Goal: Information Seeking & Learning: Check status

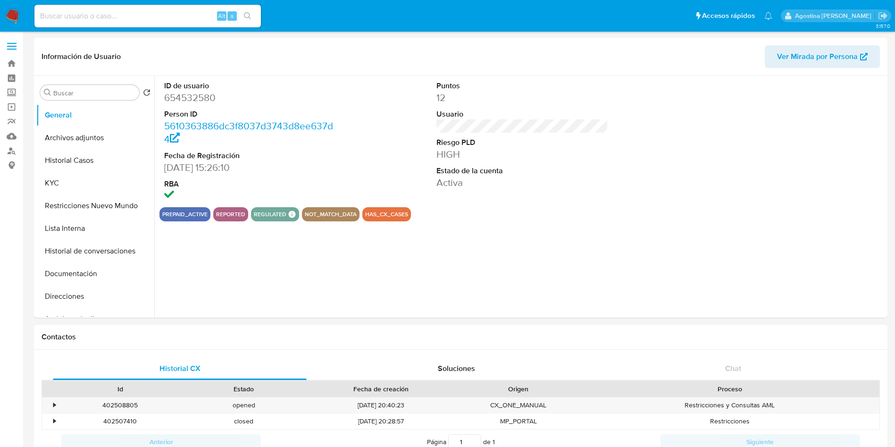
select select "10"
click at [81, 131] on button "Archivos adjuntos" at bounding box center [91, 137] width 110 height 23
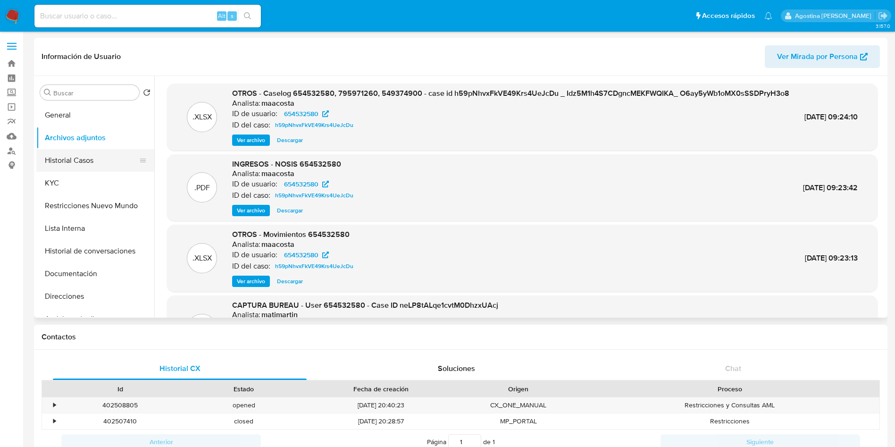
click at [96, 155] on button "Historial Casos" at bounding box center [91, 160] width 110 height 23
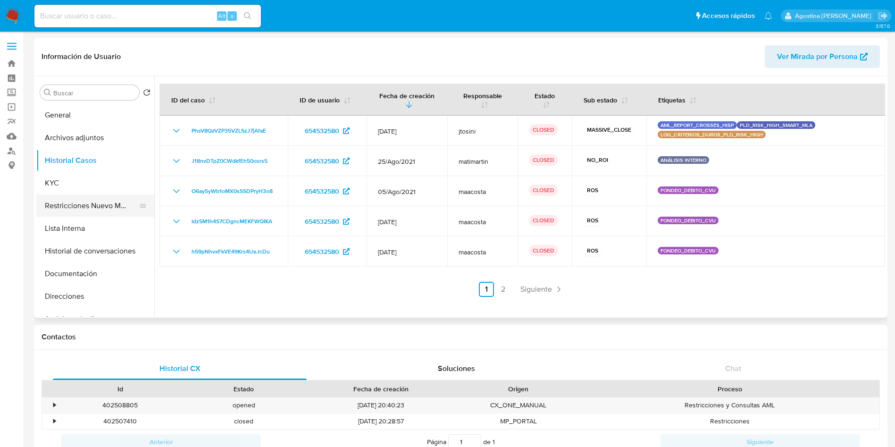
click at [113, 211] on button "Restricciones Nuevo Mundo" at bounding box center [91, 205] width 110 height 23
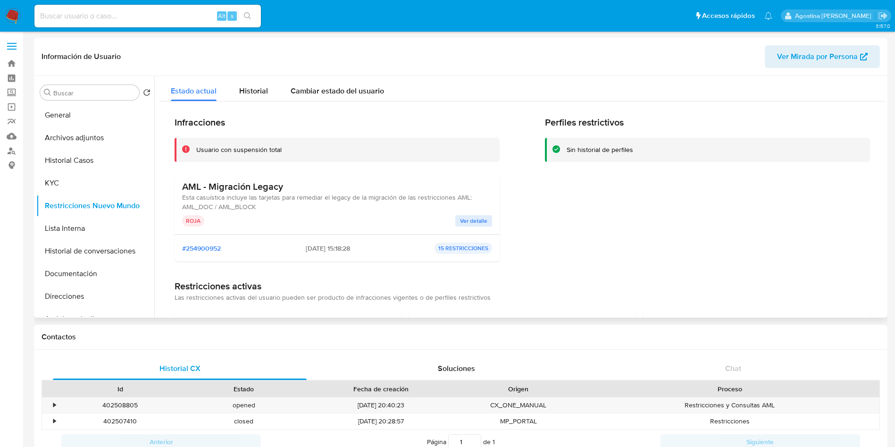
click at [453, 217] on div "ROJA" at bounding box center [318, 220] width 273 height 11
click at [465, 221] on span "Ver detalle" at bounding box center [473, 220] width 27 height 9
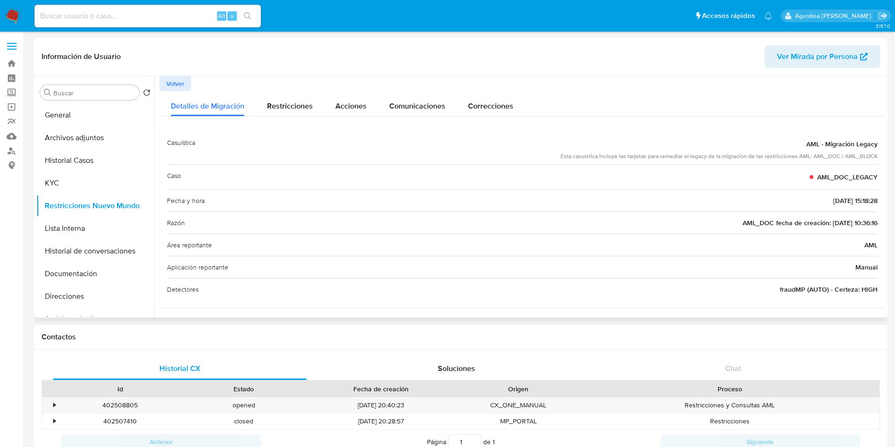
click at [178, 78] on span "Volver" at bounding box center [175, 83] width 18 height 13
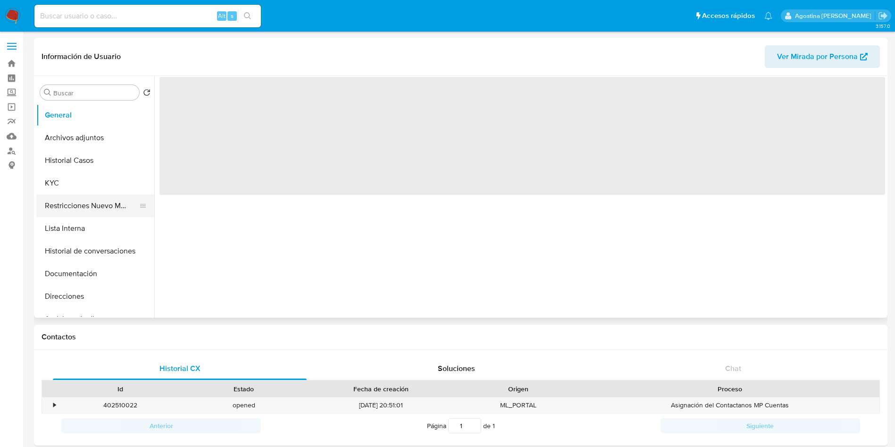
click at [96, 206] on button "Restricciones Nuevo Mundo" at bounding box center [91, 205] width 110 height 23
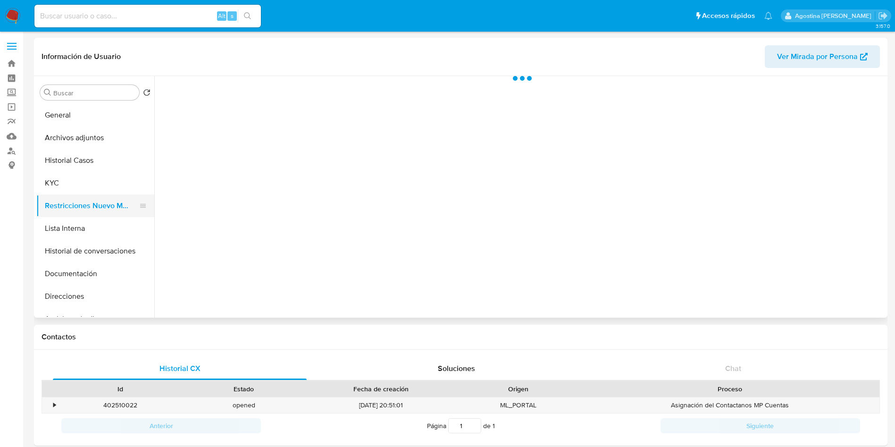
select select "10"
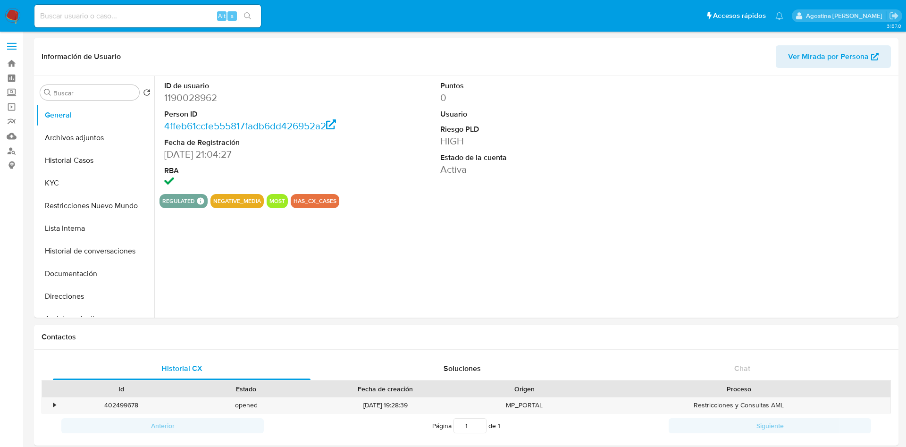
select select "10"
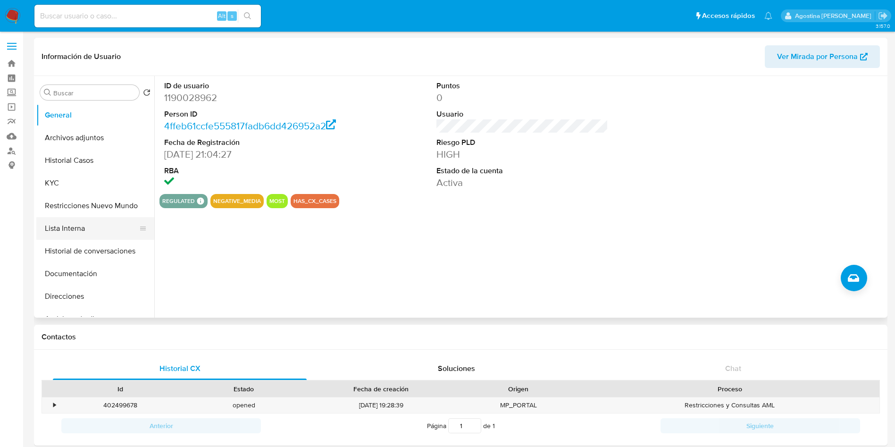
click at [73, 223] on button "Lista Interna" at bounding box center [91, 228] width 110 height 23
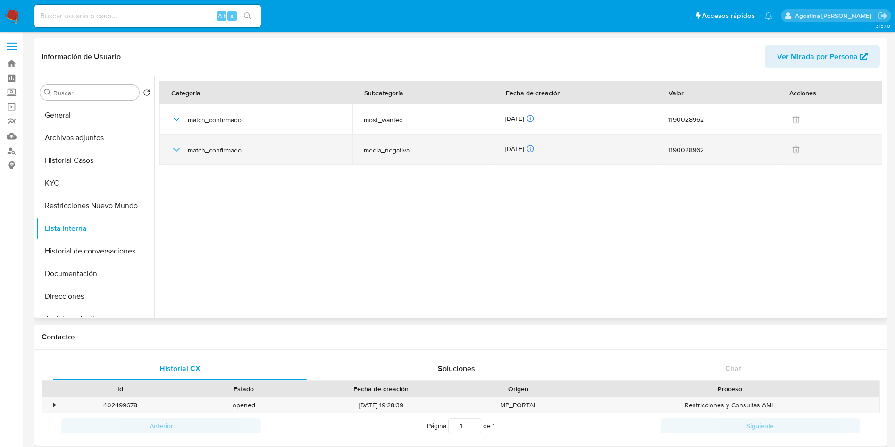
click at [170, 151] on td "match_confirmado" at bounding box center [255, 149] width 193 height 30
click at [175, 150] on icon "button" at bounding box center [176, 149] width 11 height 11
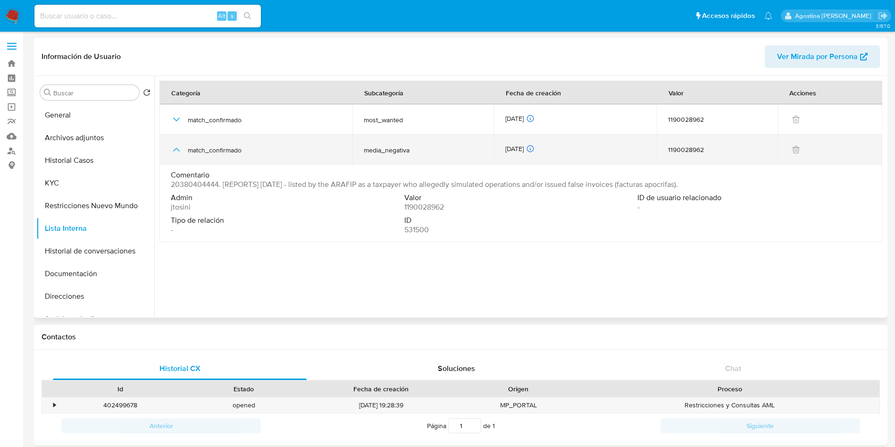
click at [175, 150] on icon "button" at bounding box center [176, 150] width 7 height 4
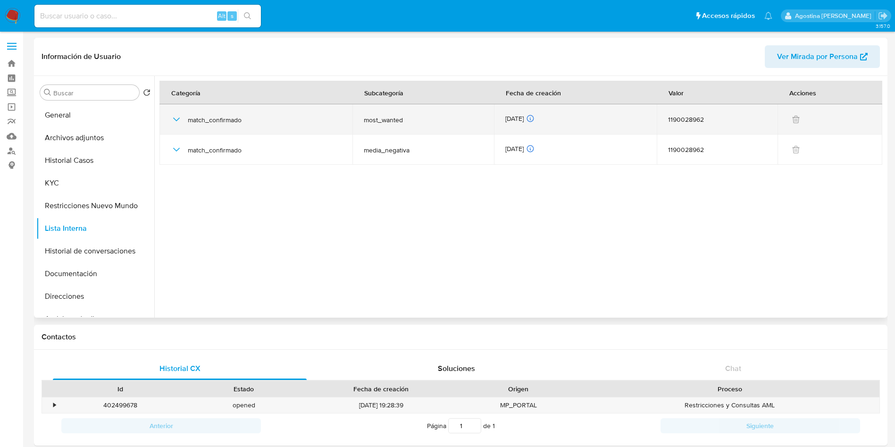
click at [177, 121] on icon "button" at bounding box center [176, 119] width 11 height 11
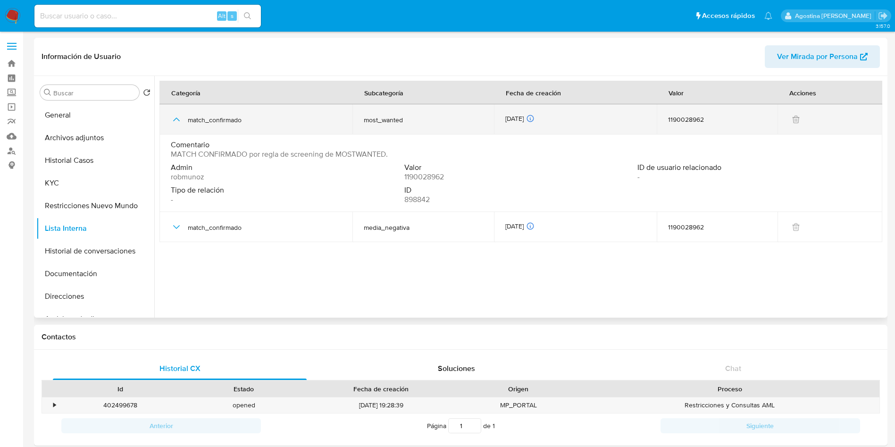
click at [177, 121] on icon "button" at bounding box center [176, 119] width 11 height 11
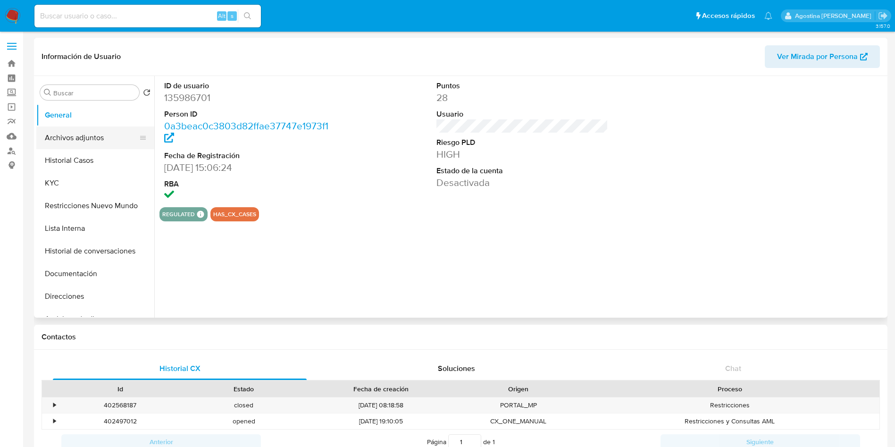
click at [85, 140] on button "Archivos adjuntos" at bounding box center [91, 137] width 110 height 23
select select "10"
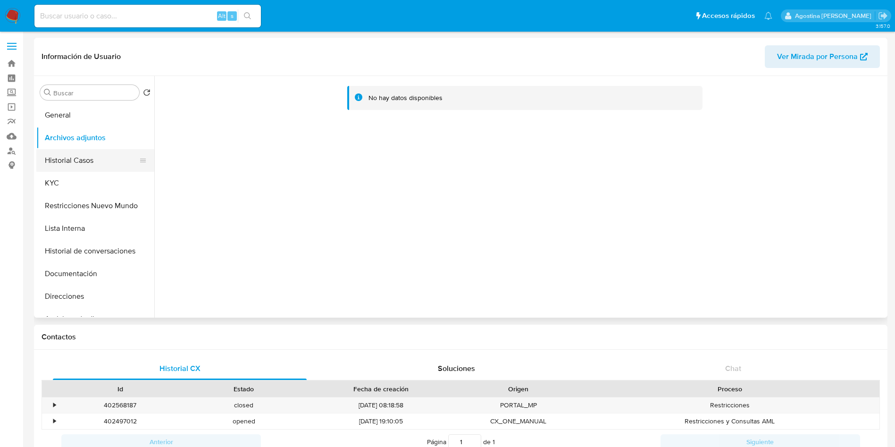
click at [77, 152] on button "Historial Casos" at bounding box center [91, 160] width 110 height 23
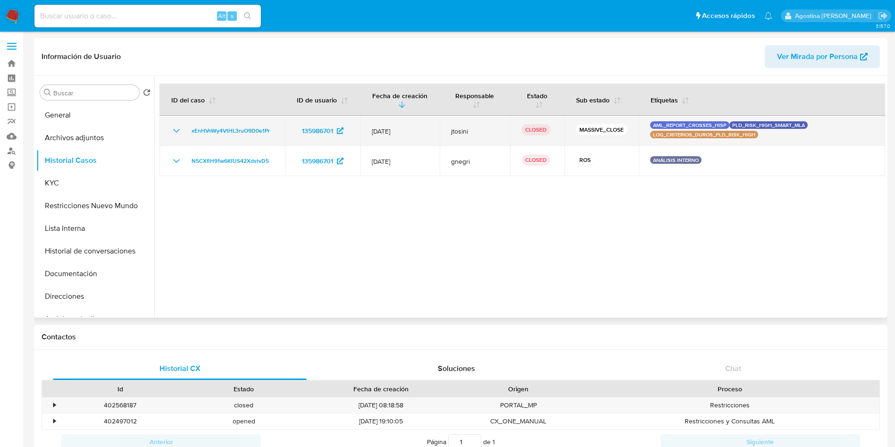
click at [175, 129] on icon "Mostrar/Ocultar" at bounding box center [176, 130] width 11 height 11
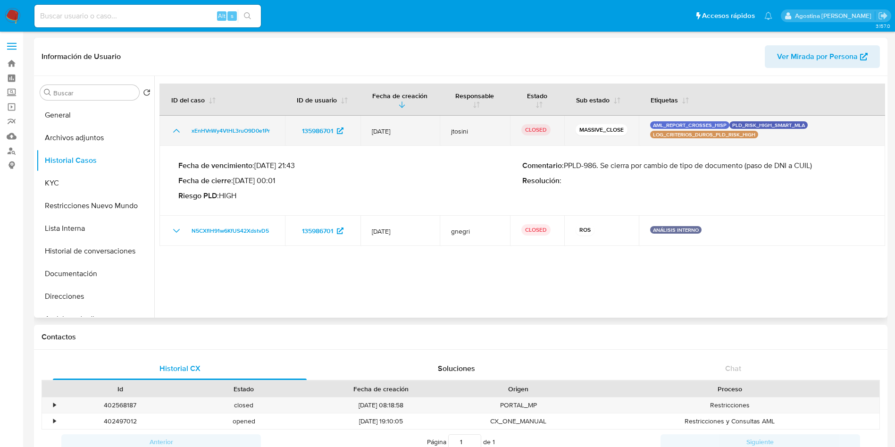
click at [175, 129] on icon "Mostrar/Ocultar" at bounding box center [176, 130] width 11 height 11
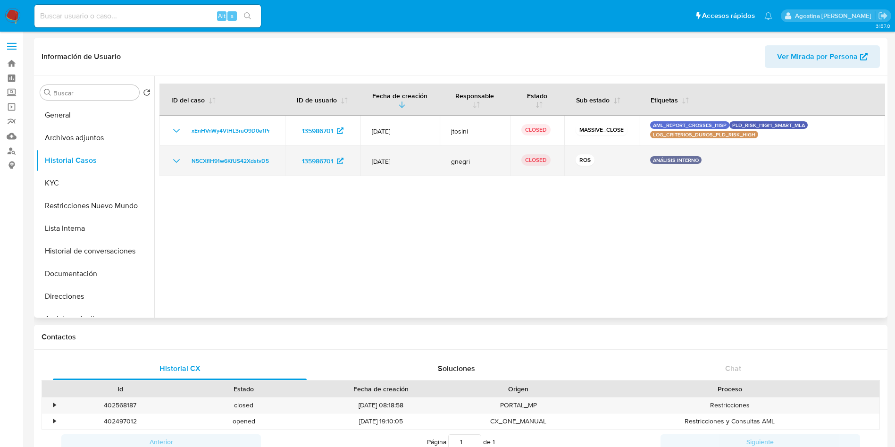
click at [175, 156] on icon "Mostrar/Ocultar" at bounding box center [176, 160] width 11 height 11
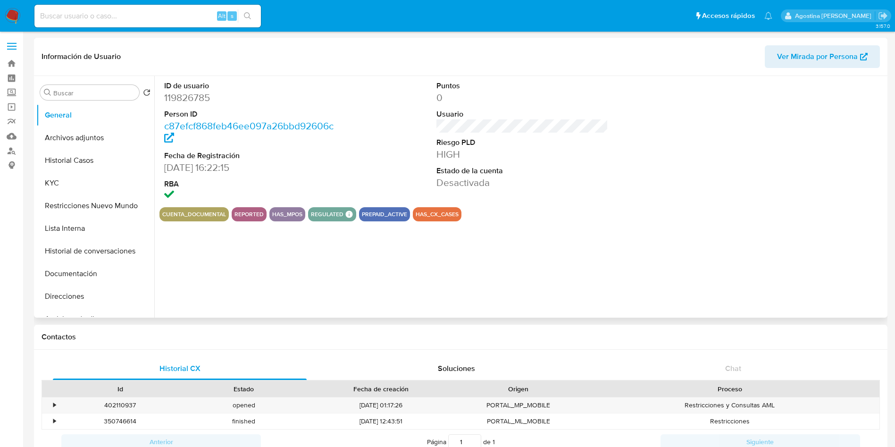
select select "10"
click at [99, 131] on button "Archivos adjuntos" at bounding box center [91, 137] width 110 height 23
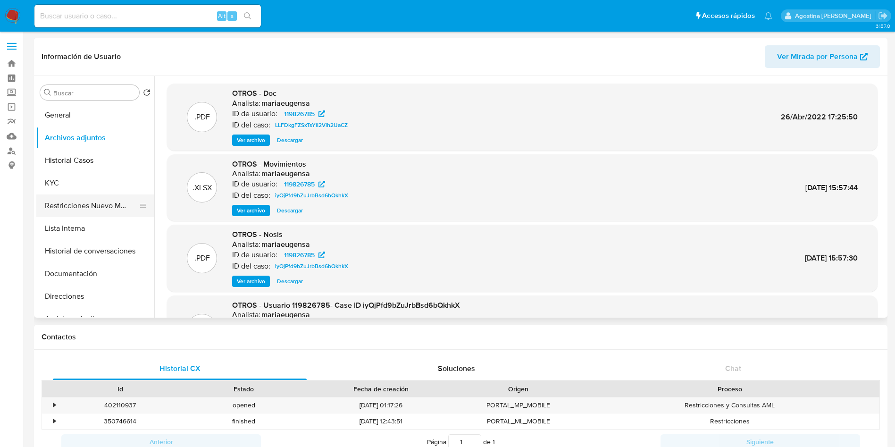
click at [87, 212] on button "Restricciones Nuevo Mundo" at bounding box center [91, 205] width 110 height 23
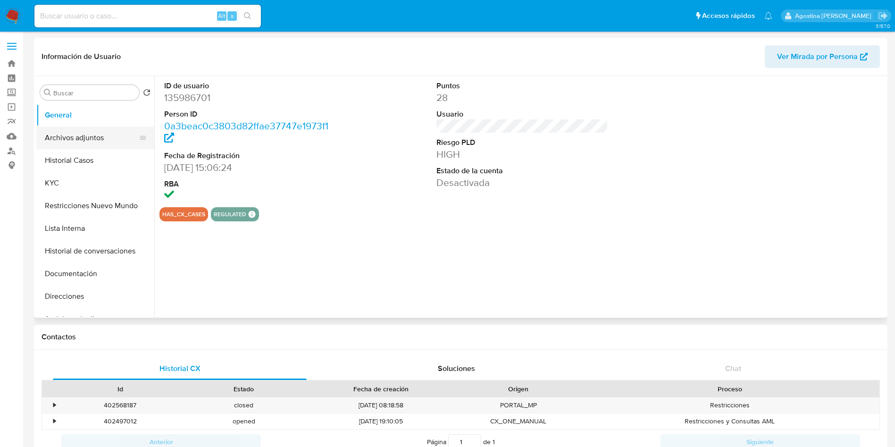
select select "10"
click at [79, 131] on button "Archivos adjuntos" at bounding box center [91, 137] width 110 height 23
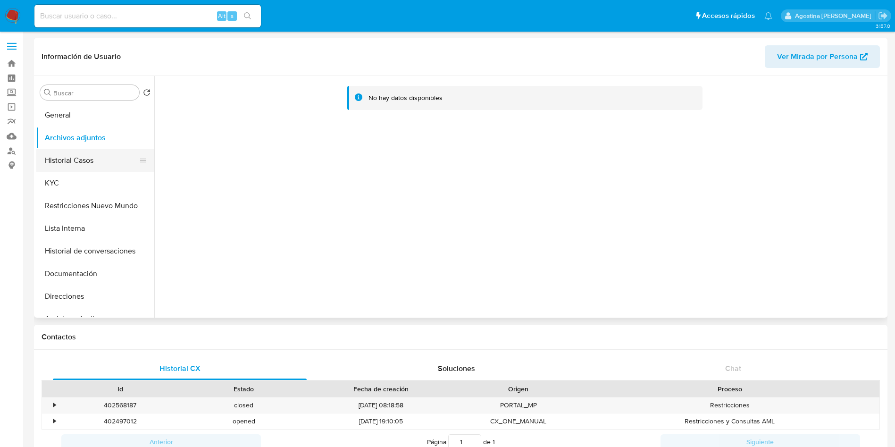
click at [90, 151] on button "Historial Casos" at bounding box center [91, 160] width 110 height 23
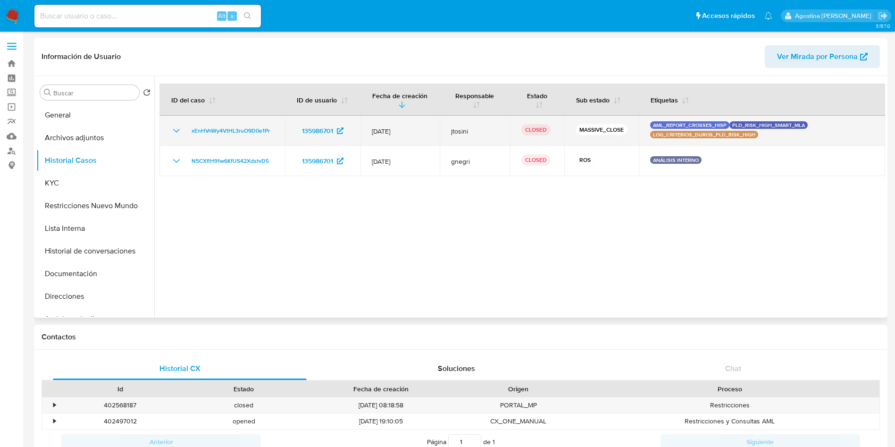
click at [179, 130] on icon "Mostrar/Ocultar" at bounding box center [176, 130] width 11 height 11
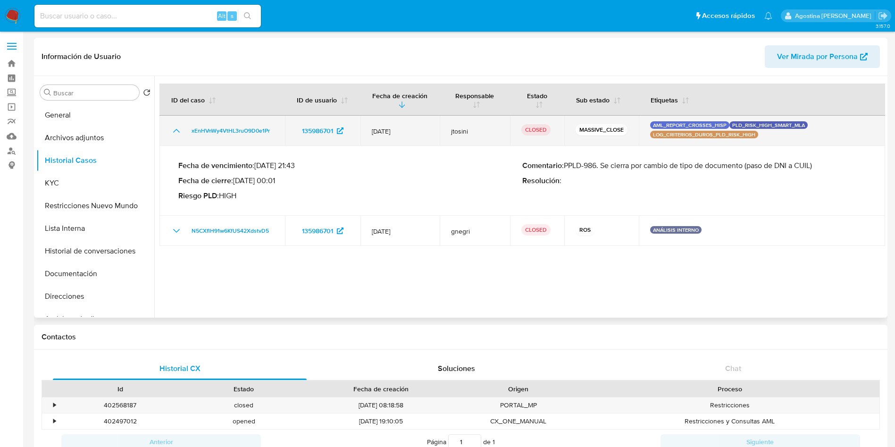
click at [179, 130] on icon "Mostrar/Ocultar" at bounding box center [176, 130] width 11 height 11
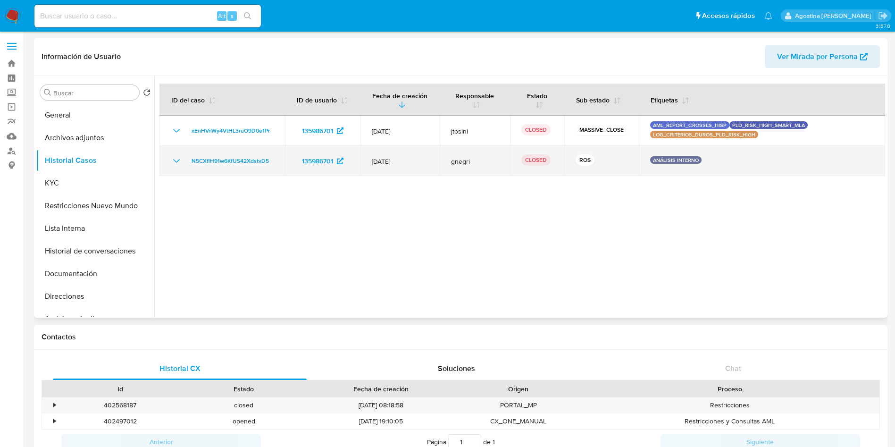
click at [176, 156] on icon "Mostrar/Ocultar" at bounding box center [176, 160] width 11 height 11
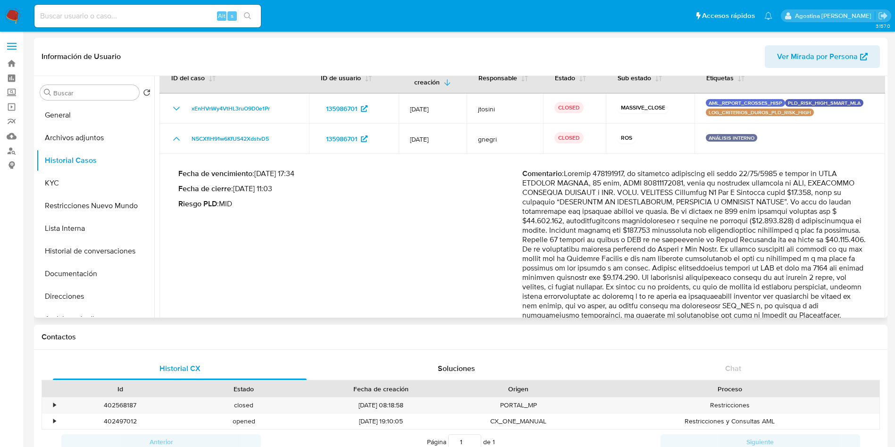
scroll to position [24, 0]
click at [98, 200] on button "Restricciones Nuevo Mundo" at bounding box center [91, 205] width 110 height 23
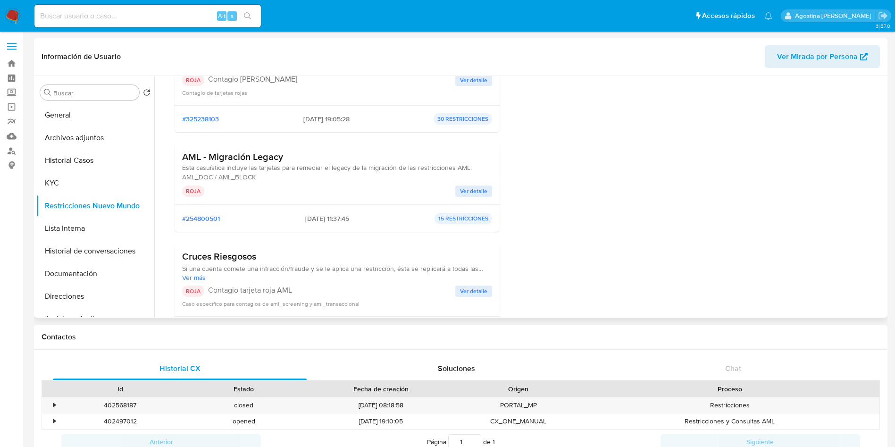
scroll to position [56, 0]
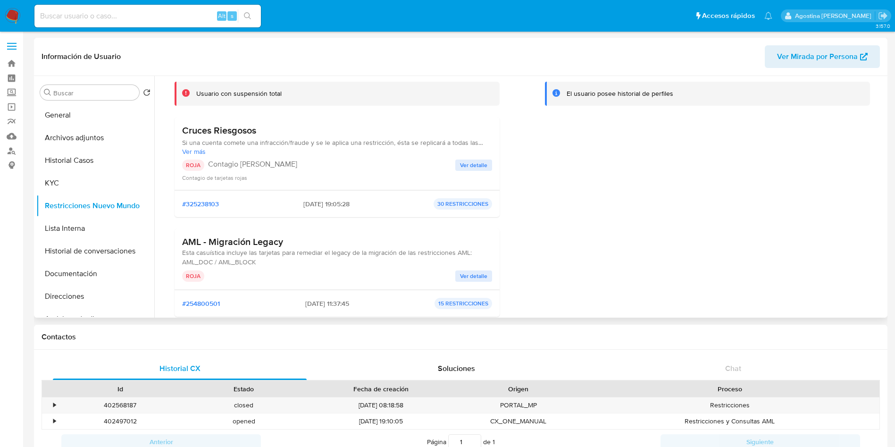
click at [463, 166] on span "Ver detalle" at bounding box center [473, 164] width 27 height 9
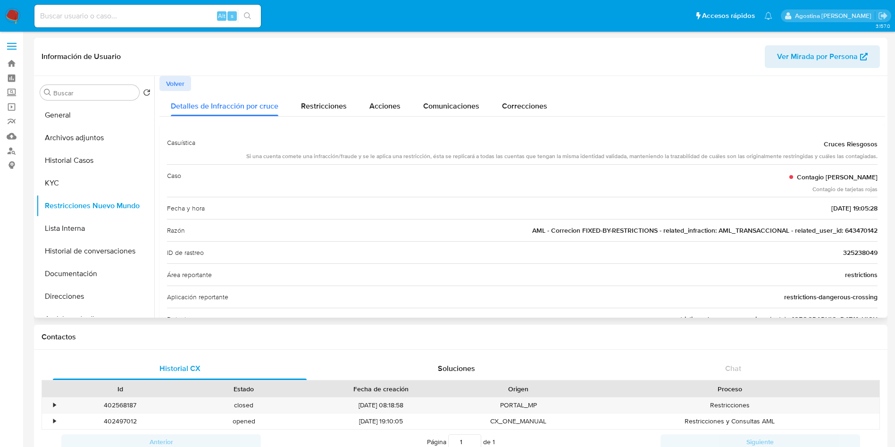
scroll to position [50, 0]
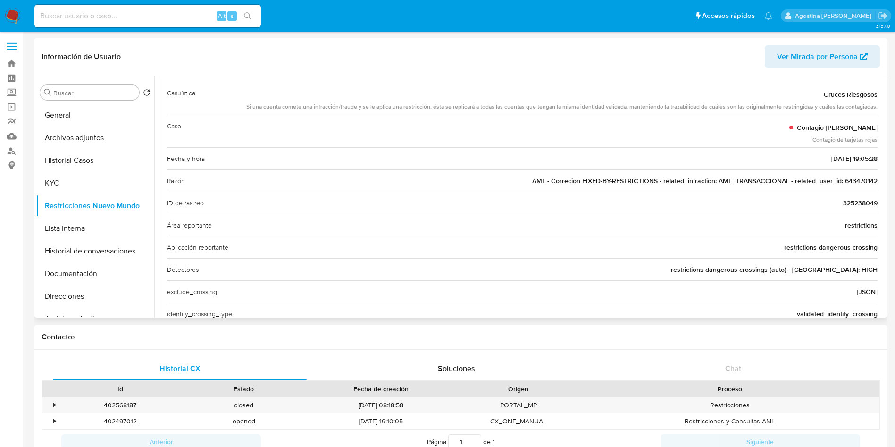
click at [860, 184] on span "AML - Correcion FIXED-BY-RESTRICTIONS - related_infraction: AML_TRANSACCIONAL -…" at bounding box center [704, 180] width 345 height 9
click at [105, 211] on button "Restricciones Nuevo Mundo" at bounding box center [91, 205] width 110 height 23
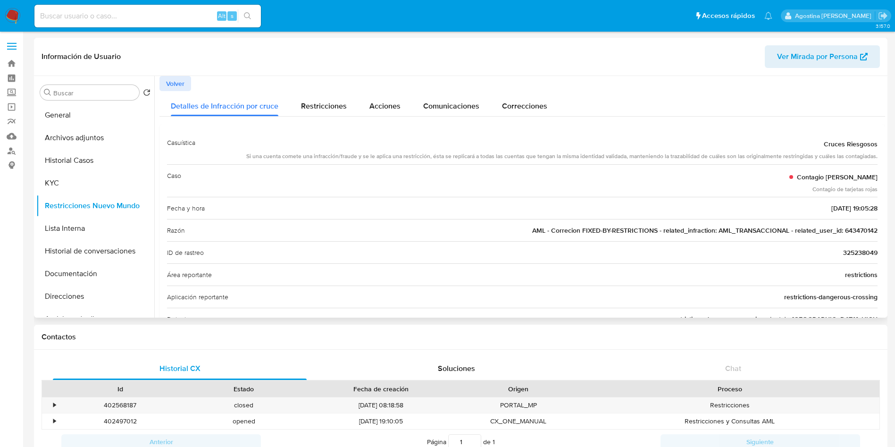
click at [176, 84] on span "Volver" at bounding box center [175, 83] width 18 height 13
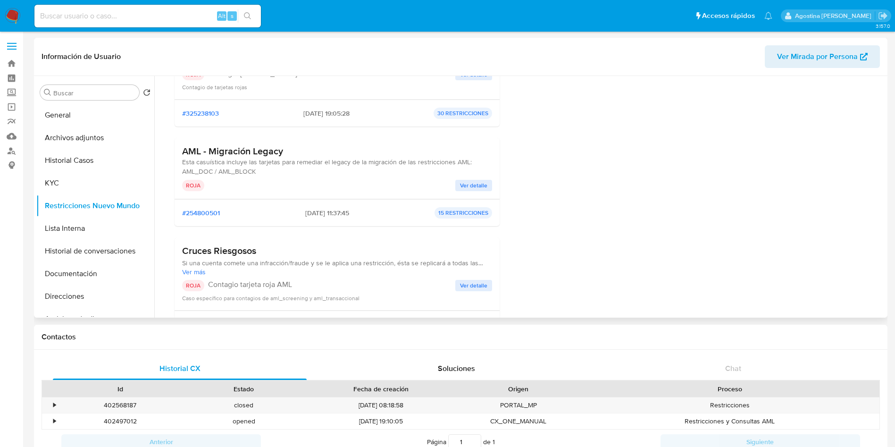
scroll to position [161, 0]
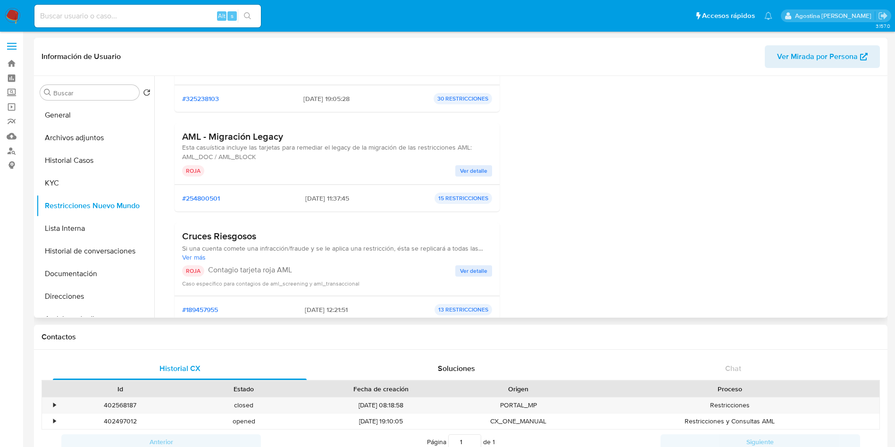
click at [470, 273] on span "Ver detalle" at bounding box center [473, 270] width 27 height 9
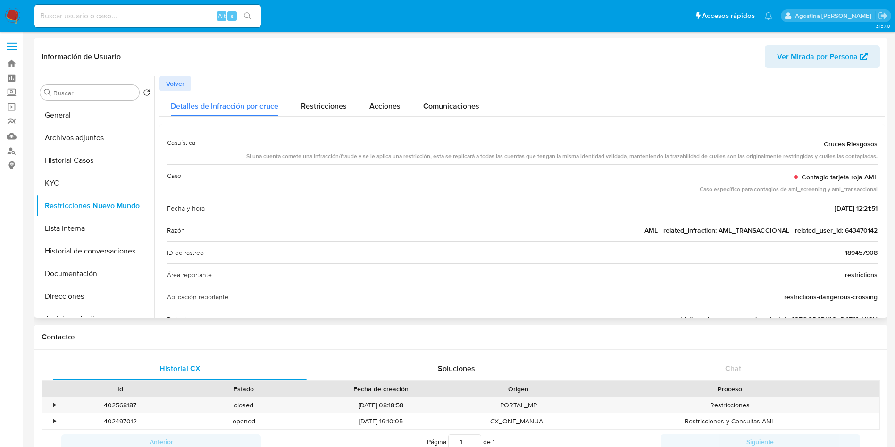
click at [176, 82] on span "Volver" at bounding box center [175, 83] width 18 height 13
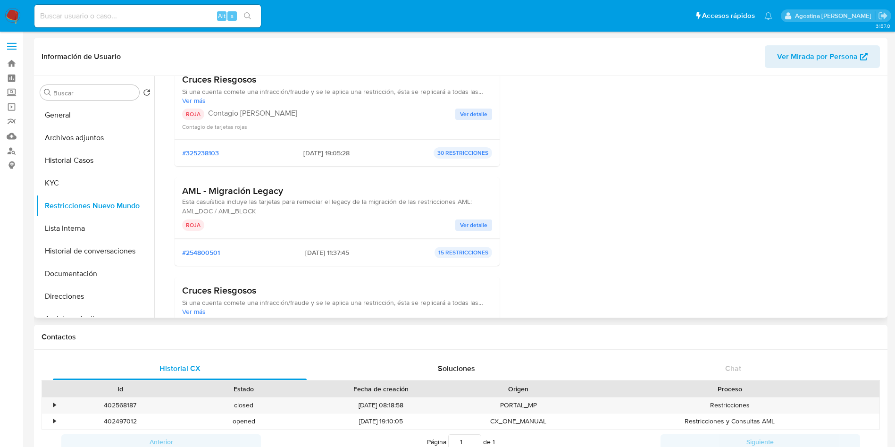
scroll to position [108, 0]
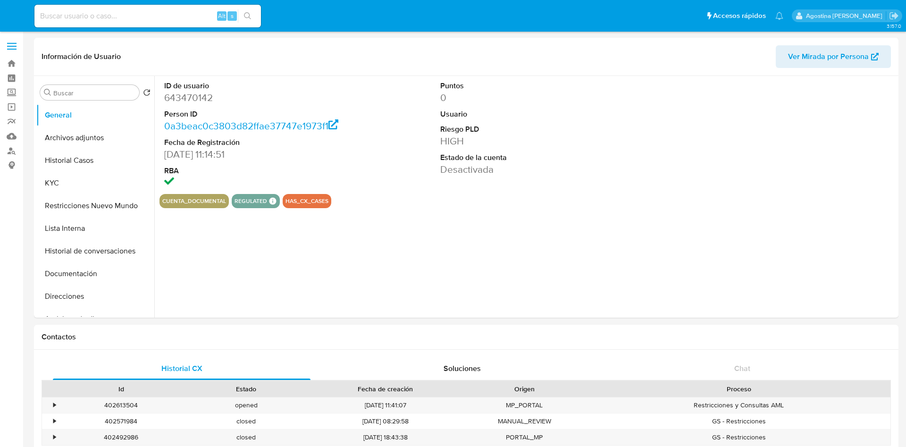
select select "10"
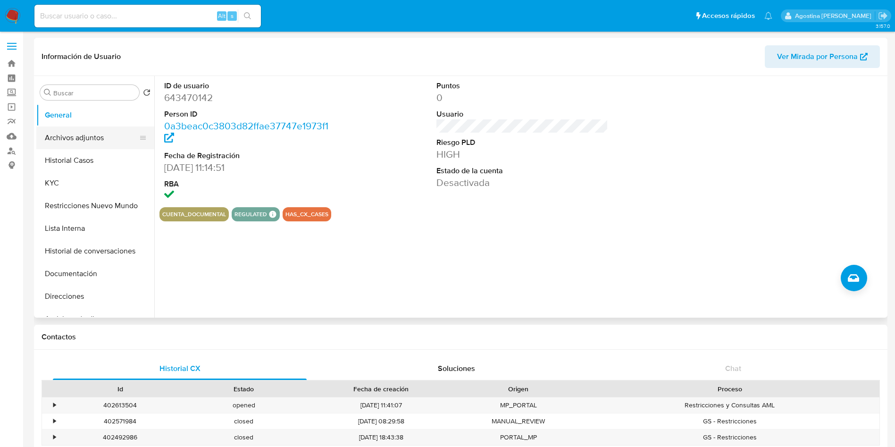
click at [105, 145] on button "Archivos adjuntos" at bounding box center [91, 137] width 110 height 23
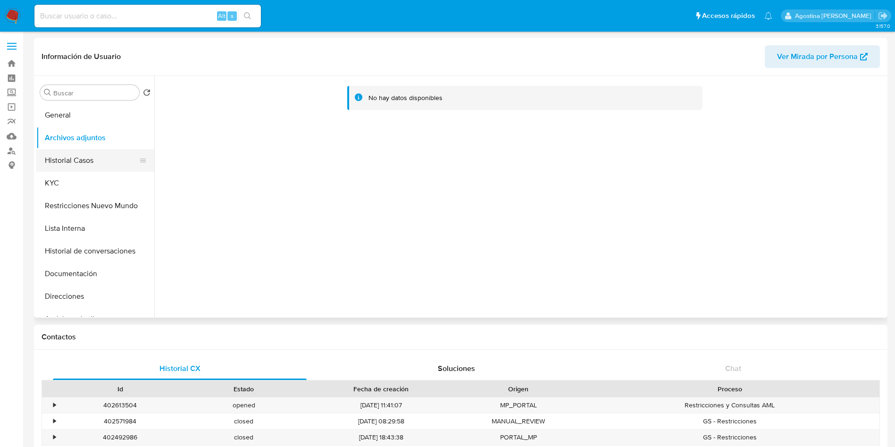
click at [103, 159] on button "Historial Casos" at bounding box center [91, 160] width 110 height 23
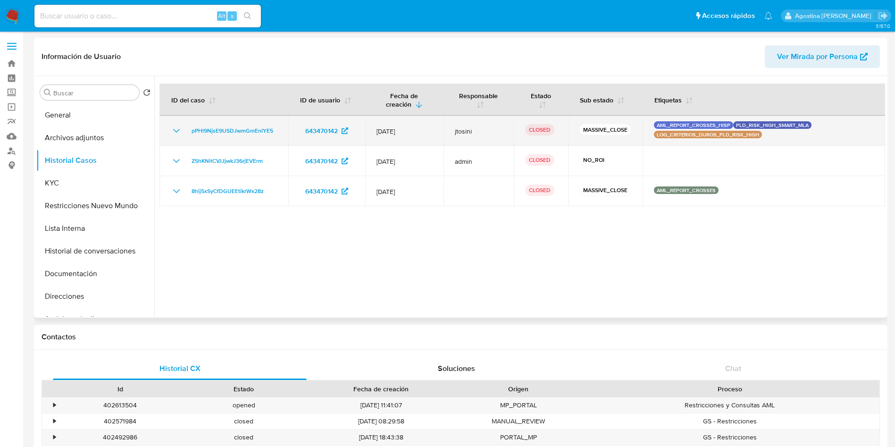
click at [181, 132] on icon "Mostrar/Ocultar" at bounding box center [176, 130] width 11 height 11
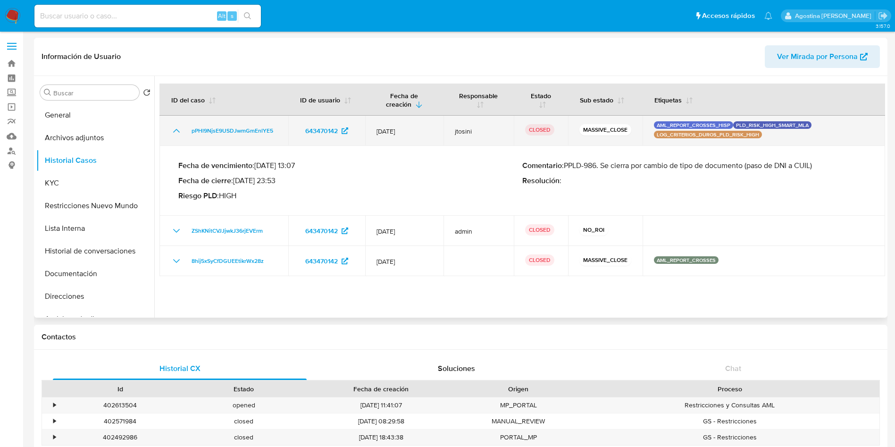
click at [178, 132] on icon "Mostrar/Ocultar" at bounding box center [176, 130] width 11 height 11
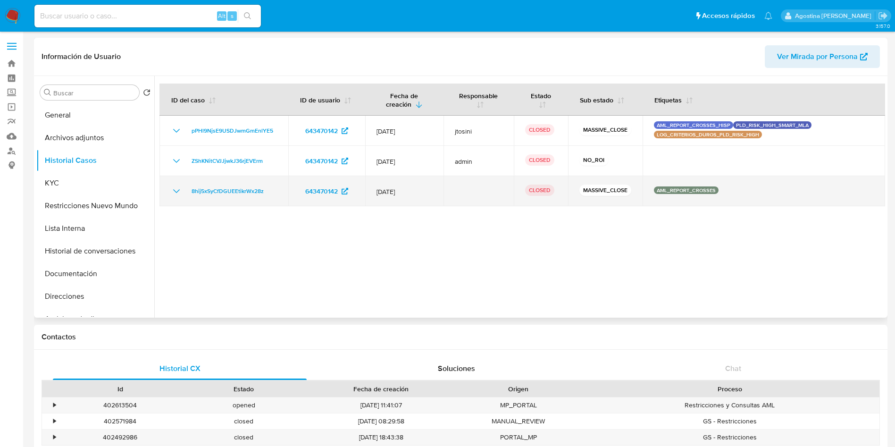
click at [176, 190] on icon "Mostrar/Ocultar" at bounding box center [176, 190] width 11 height 11
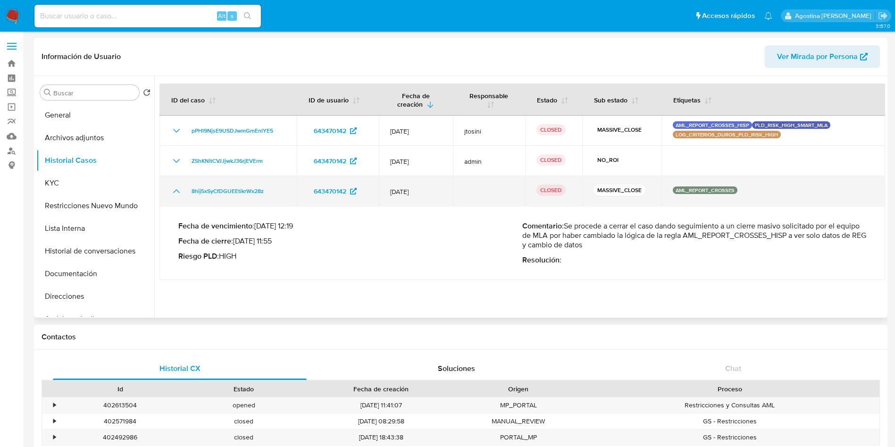
click at [176, 190] on icon "Mostrar/Ocultar" at bounding box center [176, 191] width 7 height 4
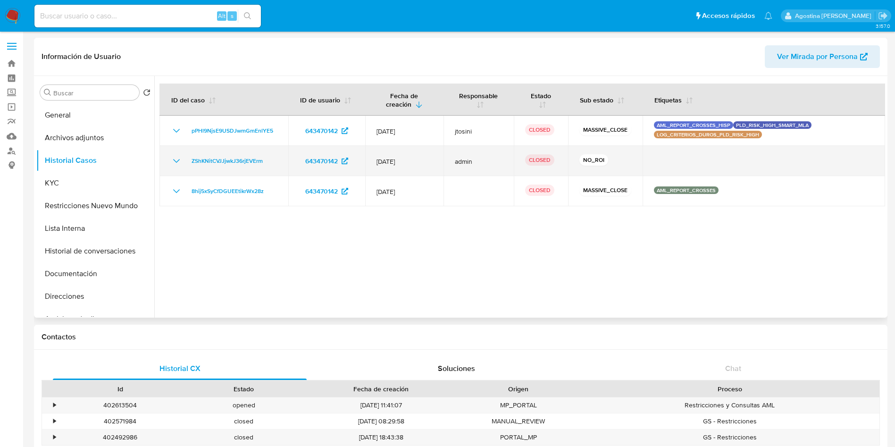
click at [175, 155] on icon "Mostrar/Ocultar" at bounding box center [176, 160] width 11 height 11
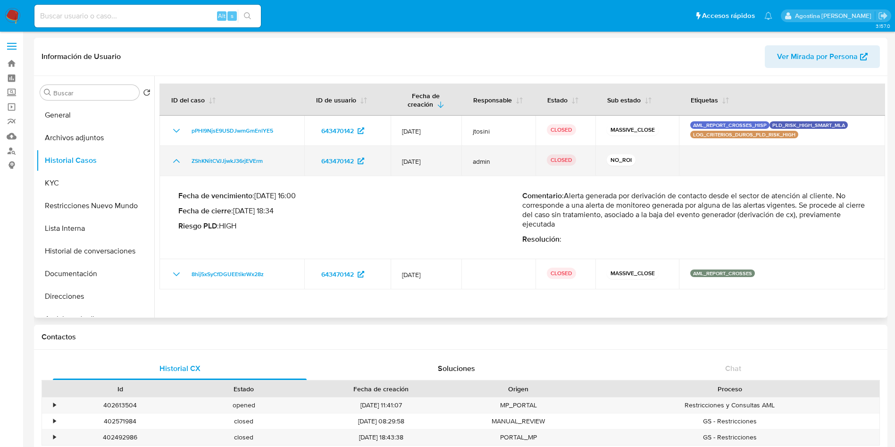
click at [175, 155] on icon "Mostrar/Ocultar" at bounding box center [176, 160] width 11 height 11
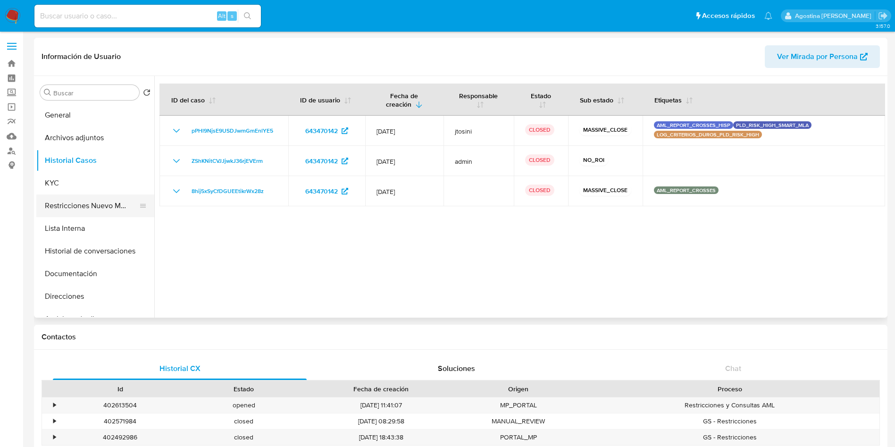
click at [90, 201] on button "Restricciones Nuevo Mundo" at bounding box center [91, 205] width 110 height 23
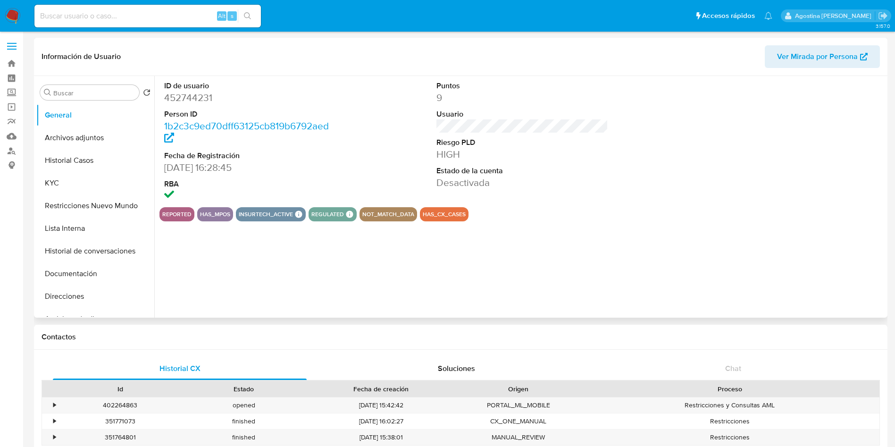
select select "10"
click at [80, 143] on button "Archivos adjuntos" at bounding box center [91, 137] width 110 height 23
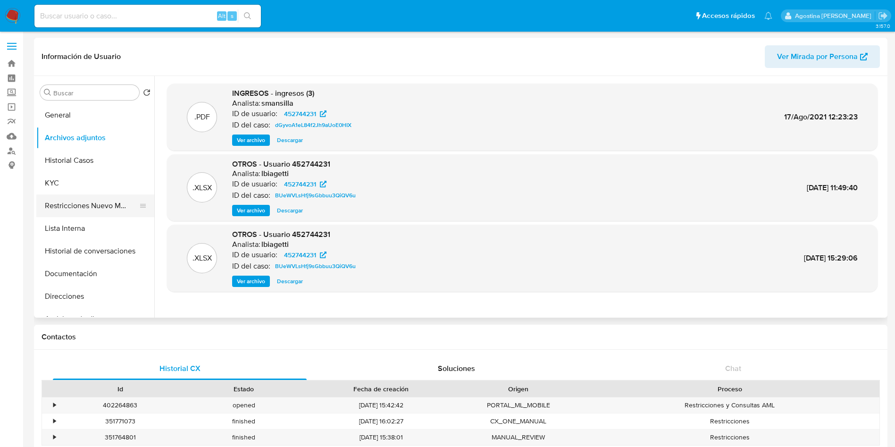
click at [92, 200] on button "Restricciones Nuevo Mundo" at bounding box center [91, 205] width 110 height 23
